Goal: Register for event/course

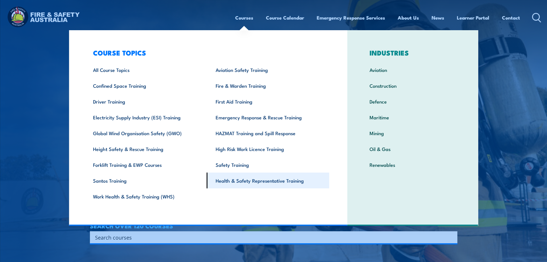
click at [236, 180] on link "Health & Safety Representative Training" at bounding box center [268, 180] width 123 height 16
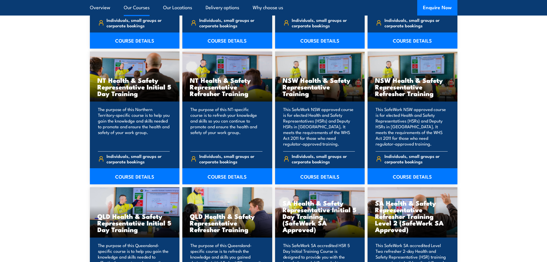
scroll to position [575, 0]
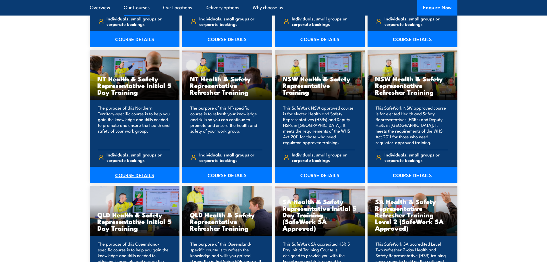
click at [148, 173] on link "COURSE DETAILS" at bounding box center [135, 175] width 90 height 16
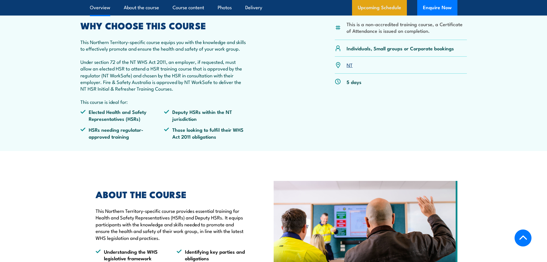
click at [378, 1] on link "Upcoming Schedule" at bounding box center [379, 8] width 55 height 16
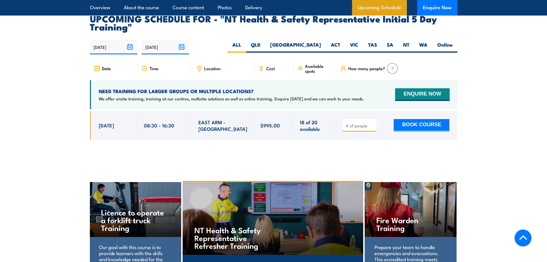
scroll to position [897, 0]
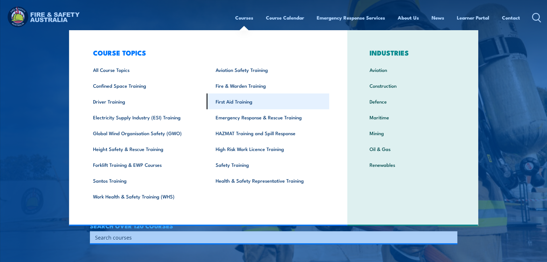
click at [232, 103] on link "First Aid Training" at bounding box center [268, 101] width 123 height 16
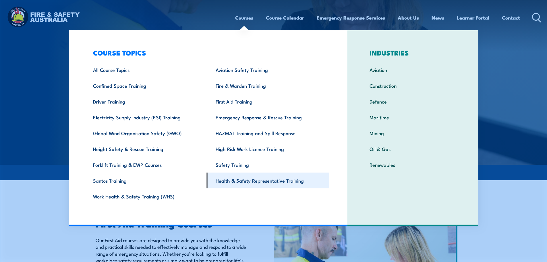
click at [263, 183] on link "Health & Safety Representative Training" at bounding box center [268, 180] width 123 height 16
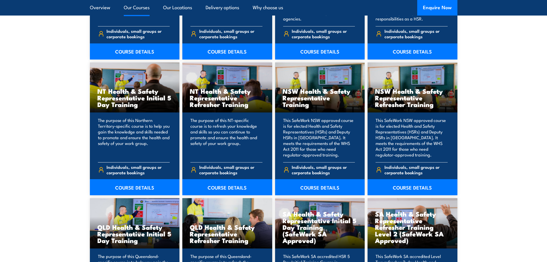
scroll to position [575, 0]
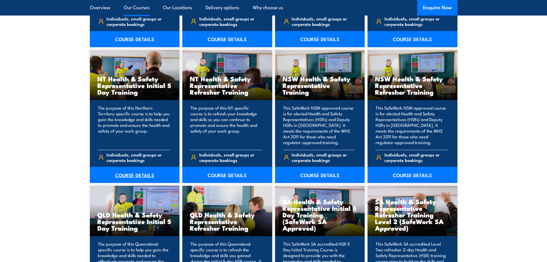
click at [142, 170] on link "COURSE DETAILS" at bounding box center [135, 175] width 90 height 16
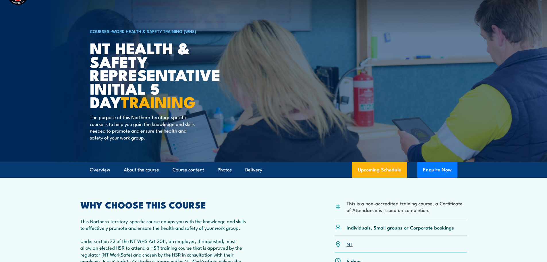
scroll to position [29, 0]
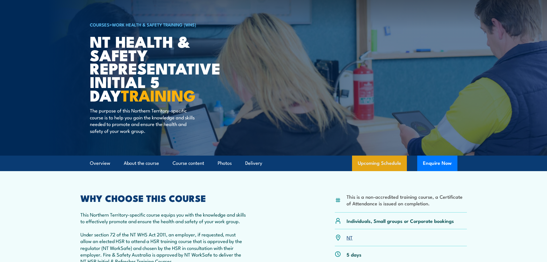
click at [370, 160] on link "Upcoming Schedule" at bounding box center [379, 163] width 55 height 16
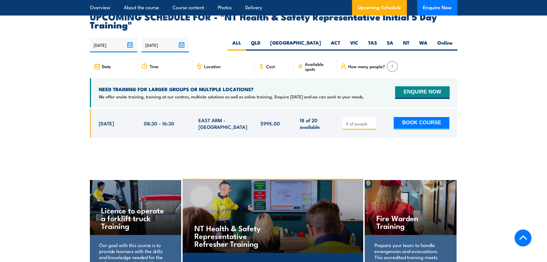
scroll to position [897, 0]
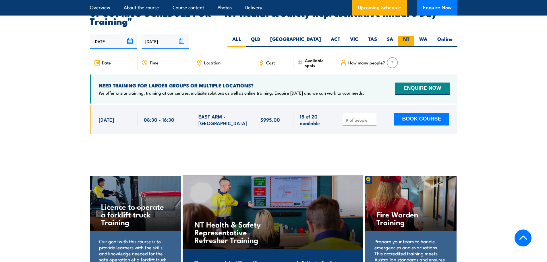
click at [403, 36] on label "NT" at bounding box center [407, 41] width 16 height 11
click at [410, 36] on input "NT" at bounding box center [412, 38] width 4 height 4
radio input "true"
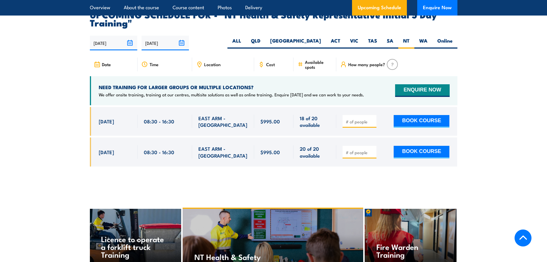
scroll to position [897, 0]
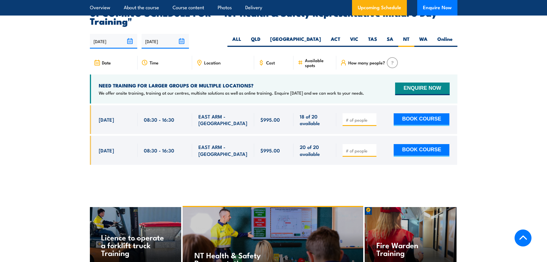
click at [158, 36] on input "27/03/2026" at bounding box center [165, 41] width 47 height 15
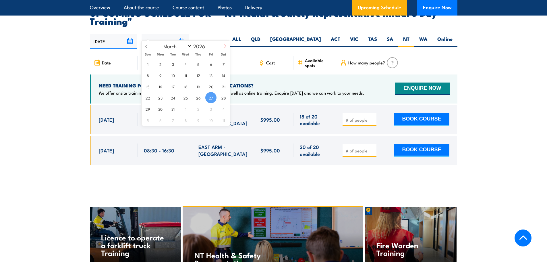
click at [226, 47] on icon at bounding box center [225, 46] width 4 height 4
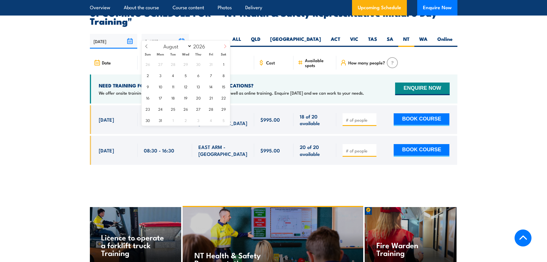
click at [226, 47] on icon at bounding box center [225, 46] width 4 height 4
select select "11"
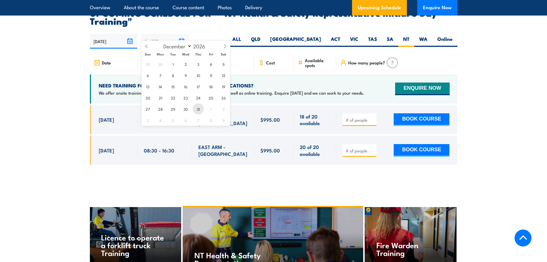
click at [201, 107] on span "31" at bounding box center [198, 108] width 11 height 11
type input "[DATE]"
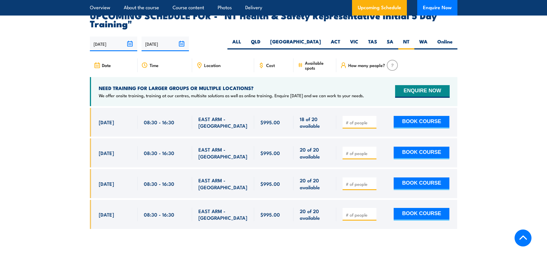
scroll to position [897, 0]
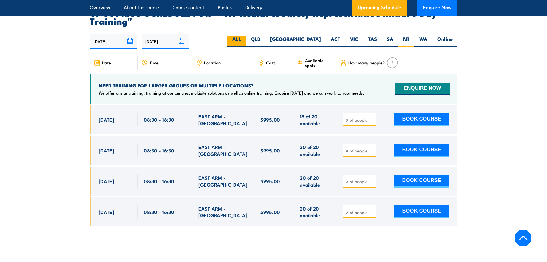
click at [246, 36] on label "ALL" at bounding box center [237, 41] width 19 height 11
click at [245, 36] on input "ALL" at bounding box center [243, 38] width 4 height 4
radio input "true"
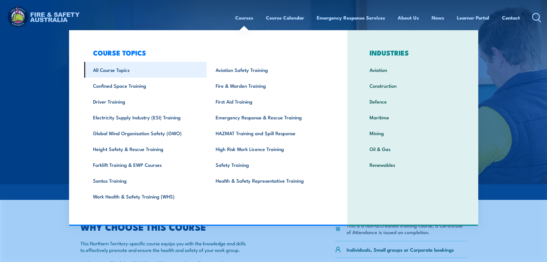
click at [108, 72] on link "All Course Topics" at bounding box center [145, 70] width 123 height 16
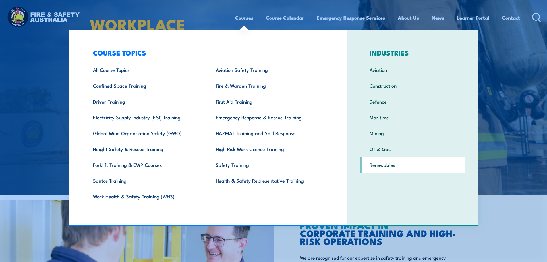
scroll to position [144, 0]
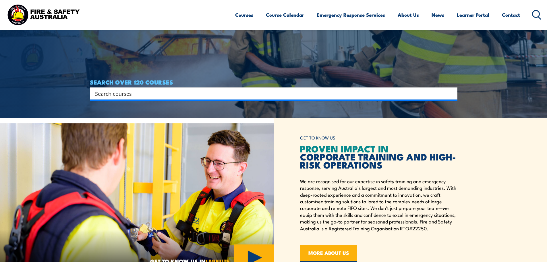
click at [376, 93] on input "Search input" at bounding box center [270, 93] width 350 height 9
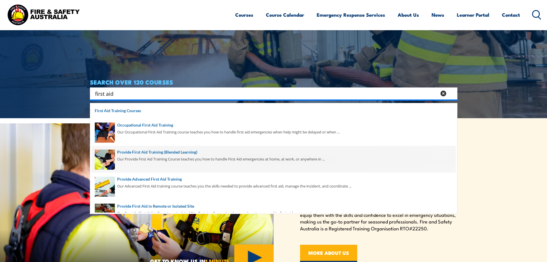
type input "first aid"
click at [157, 160] on span at bounding box center [274, 159] width 364 height 27
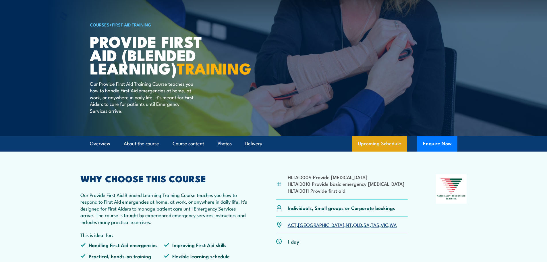
click at [381, 151] on link "Upcoming Schedule" at bounding box center [379, 144] width 55 height 16
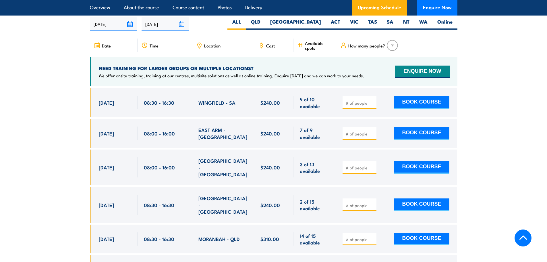
scroll to position [1139, 0]
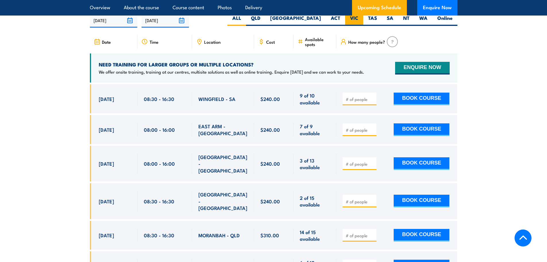
click at [356, 24] on label "VIC" at bounding box center [354, 20] width 18 height 11
click at [359, 18] on input "VIC" at bounding box center [361, 17] width 4 height 4
radio input "true"
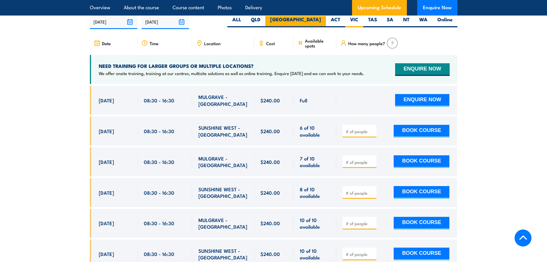
scroll to position [1139, 0]
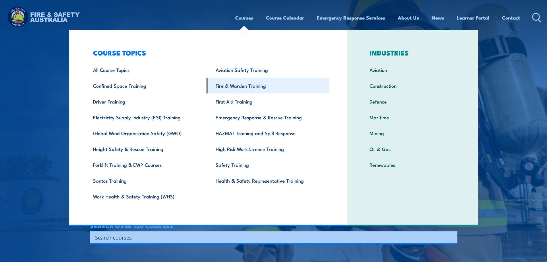
click at [223, 84] on link "Fire & Warden Training" at bounding box center [268, 86] width 123 height 16
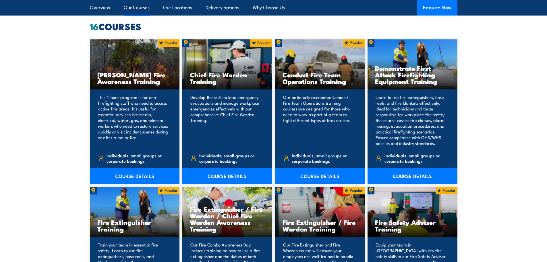
scroll to position [460, 0]
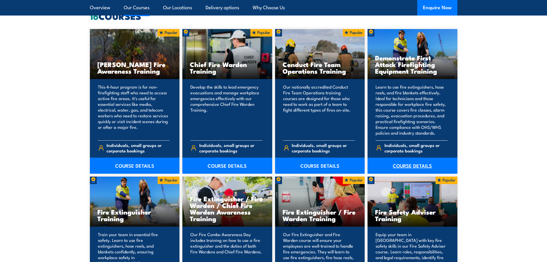
click at [420, 166] on link "COURSE DETAILS" at bounding box center [413, 165] width 90 height 16
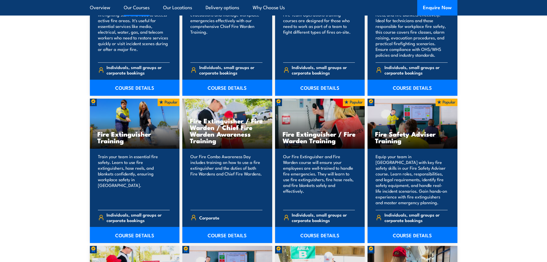
scroll to position [546, 0]
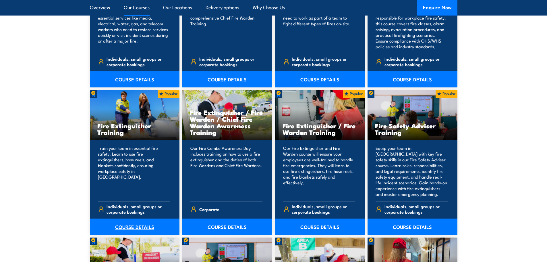
click at [131, 226] on link "COURSE DETAILS" at bounding box center [135, 226] width 90 height 16
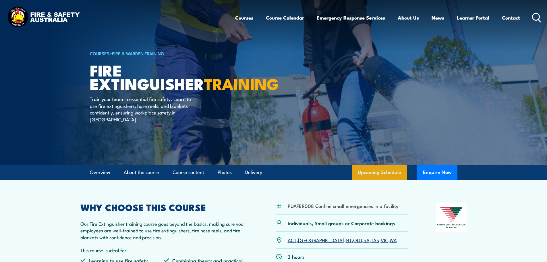
click at [371, 170] on link "Upcoming Schedule" at bounding box center [379, 173] width 55 height 16
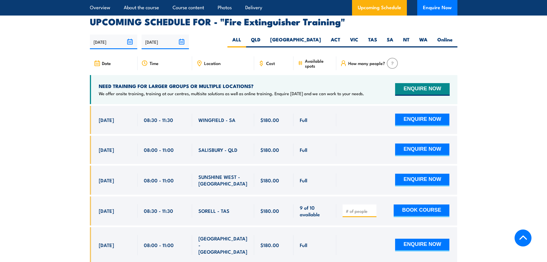
scroll to position [964, 0]
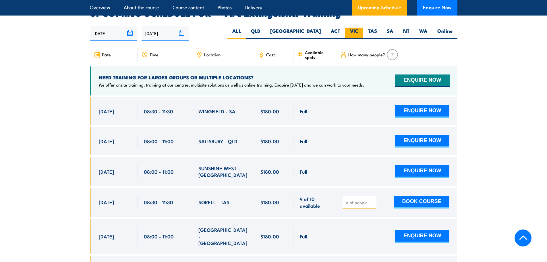
click at [361, 28] on label "VIC" at bounding box center [354, 33] width 18 height 11
click at [361, 28] on input "VIC" at bounding box center [361, 30] width 4 height 4
radio input "true"
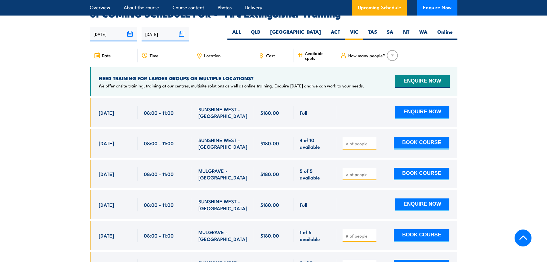
scroll to position [964, 0]
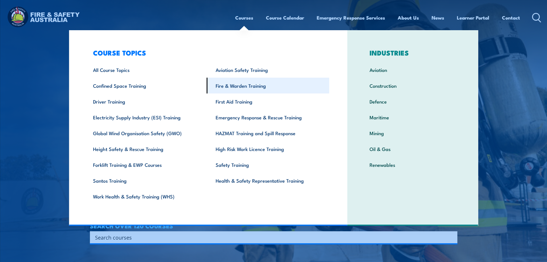
click at [241, 85] on link "Fire & Warden Training" at bounding box center [268, 86] width 123 height 16
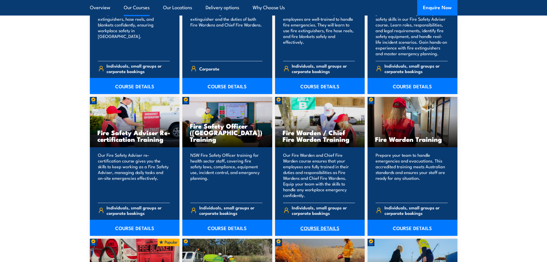
scroll to position [718, 0]
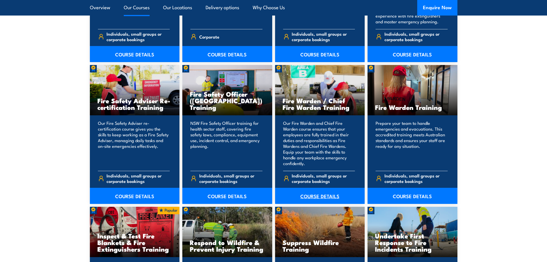
click at [331, 203] on link "COURSE DETAILS" at bounding box center [320, 196] width 90 height 16
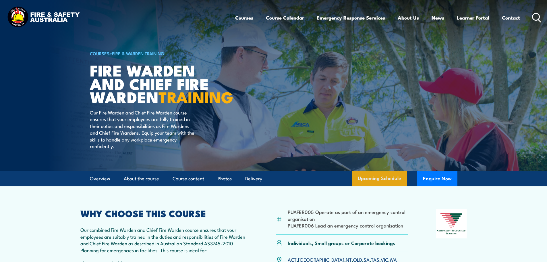
click at [375, 186] on link "Upcoming Schedule" at bounding box center [379, 179] width 55 height 16
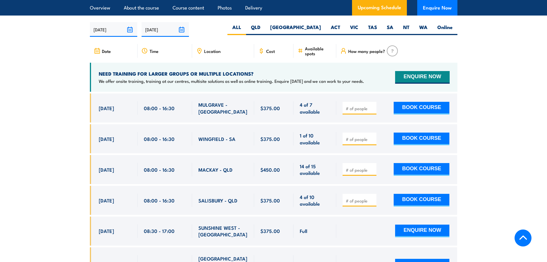
scroll to position [1018, 0]
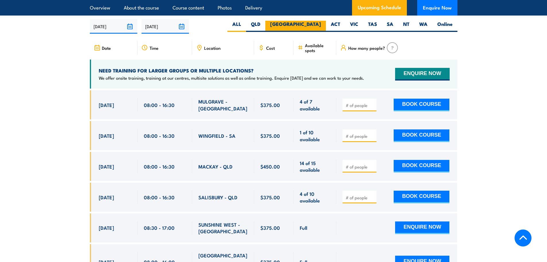
click at [306, 25] on label "[GEOGRAPHIC_DATA]" at bounding box center [296, 26] width 61 height 11
click at [321, 24] on input "[GEOGRAPHIC_DATA]" at bounding box center [323, 23] width 4 height 4
radio input "true"
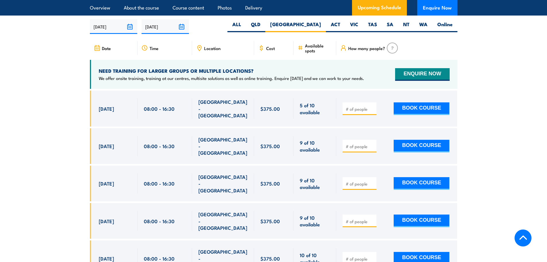
scroll to position [1018, 0]
